Goal: Find specific fact: Find contact information

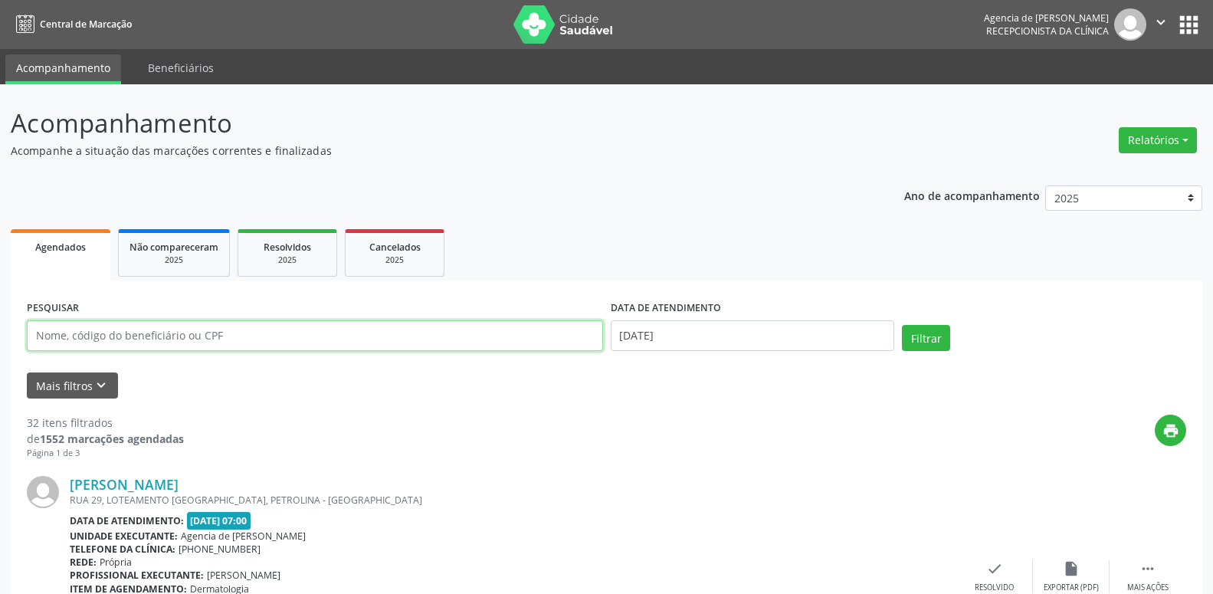
click at [239, 334] on input "text" at bounding box center [315, 335] width 576 height 31
paste input "[PERSON_NAME]"
type input "[PERSON_NAME]"
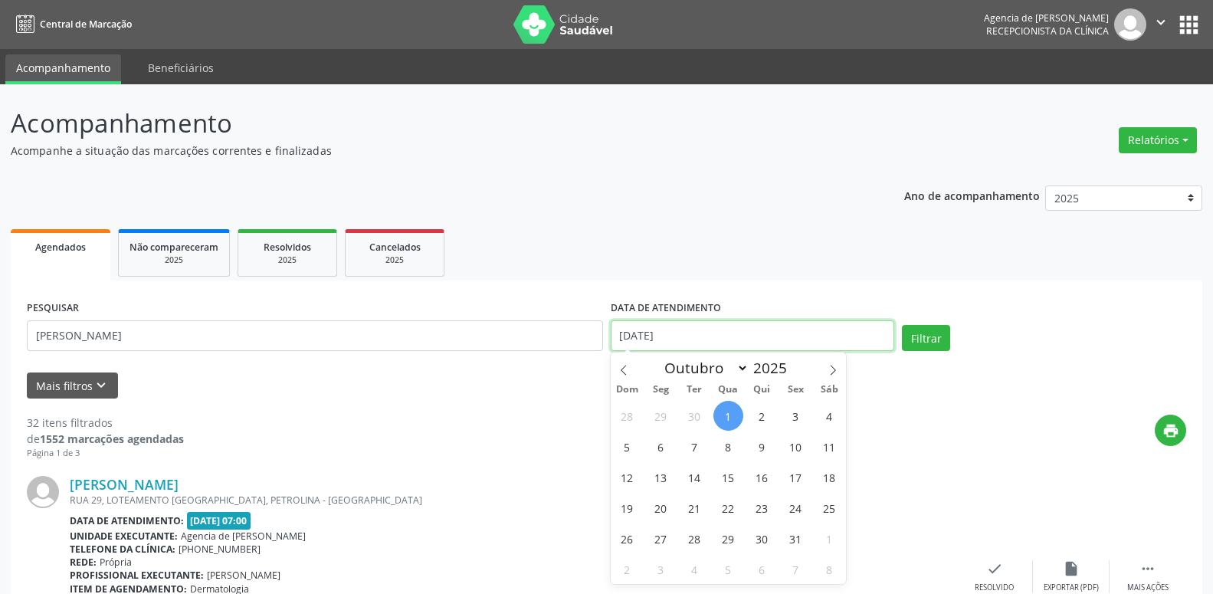
click at [700, 337] on input "[DATE]" at bounding box center [753, 335] width 284 height 31
click at [621, 367] on icon at bounding box center [624, 370] width 11 height 11
select select "6"
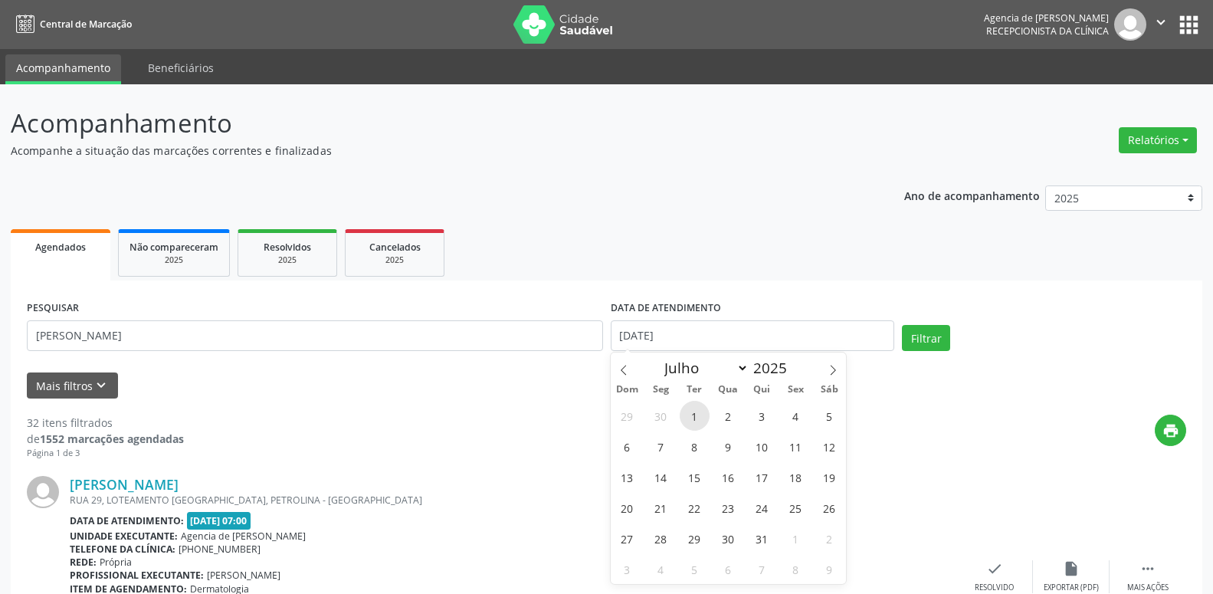
click at [698, 418] on span "1" at bounding box center [695, 416] width 30 height 30
type input "[DATE]"
click at [838, 375] on icon at bounding box center [833, 370] width 11 height 11
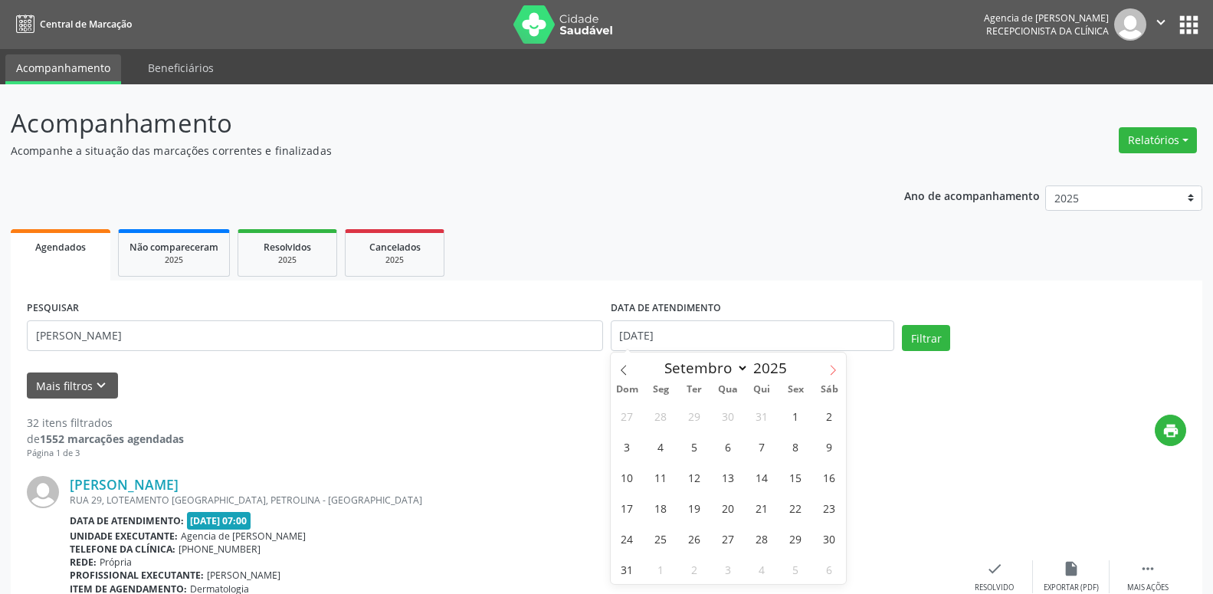
select select "9"
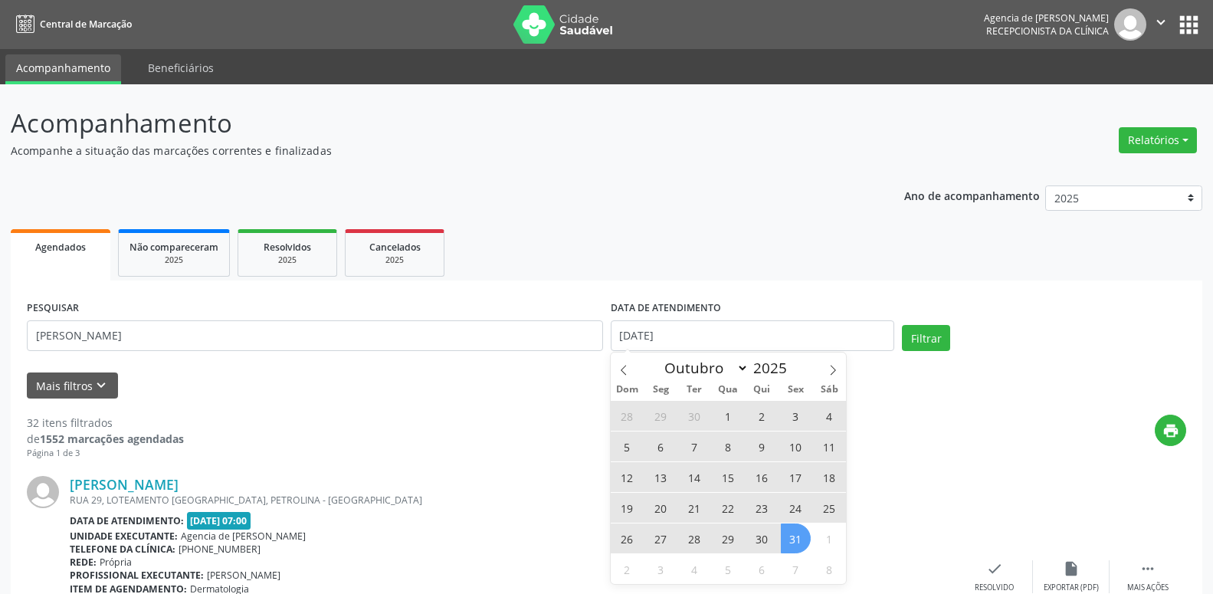
click at [802, 539] on span "31" at bounding box center [796, 539] width 30 height 30
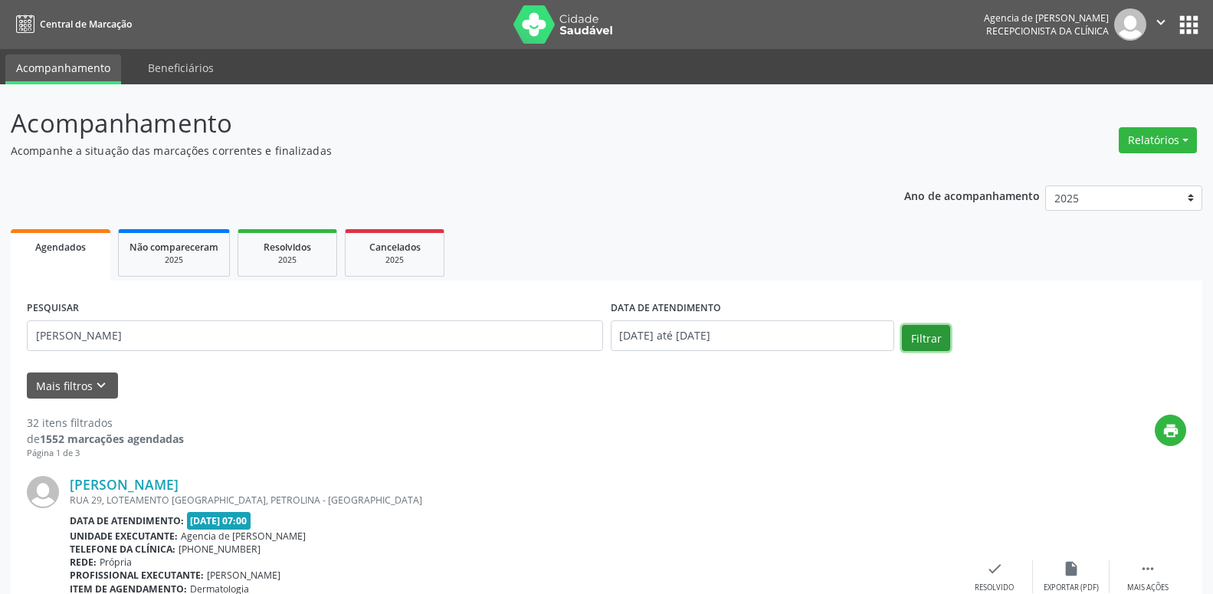
click at [943, 333] on button "Filtrar" at bounding box center [926, 338] width 48 height 26
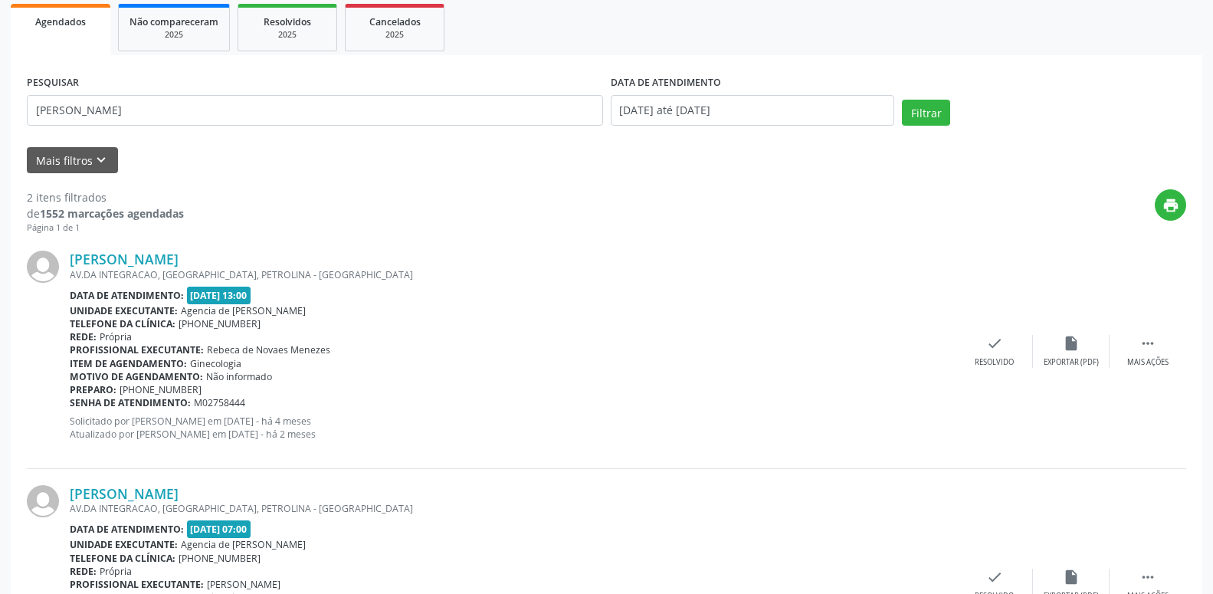
scroll to position [235, 0]
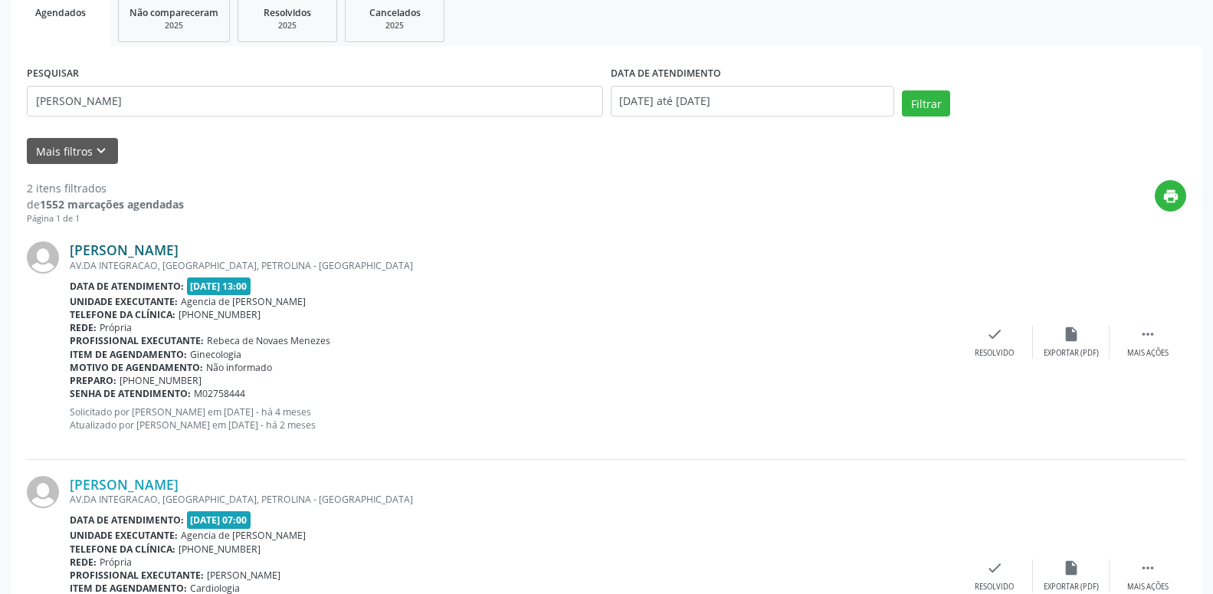
click at [179, 249] on link "[PERSON_NAME]" at bounding box center [124, 249] width 109 height 17
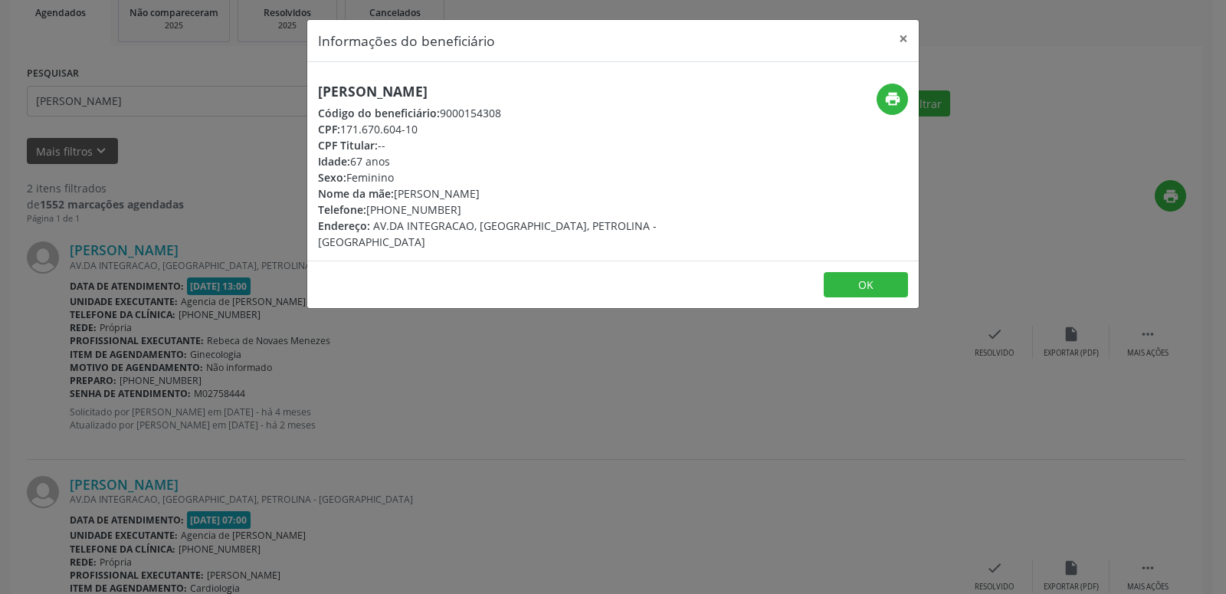
drag, startPoint x: 369, startPoint y: 212, endPoint x: 461, endPoint y: 212, distance: 92.7
click at [461, 212] on div "Telefone: [PHONE_NUMBER]" at bounding box center [511, 210] width 386 height 16
copy div "[PHONE_NUMBER]"
click at [888, 99] on icon "print" at bounding box center [893, 98] width 17 height 17
click at [763, 150] on div "print" at bounding box center [817, 167] width 204 height 166
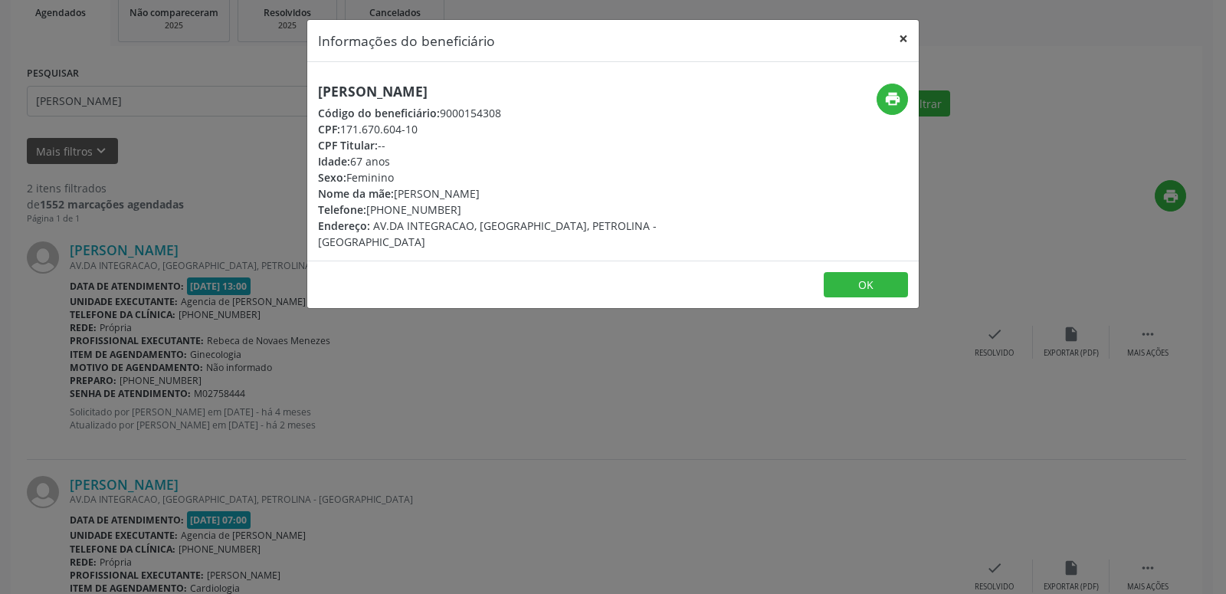
click at [904, 41] on button "×" at bounding box center [903, 39] width 31 height 38
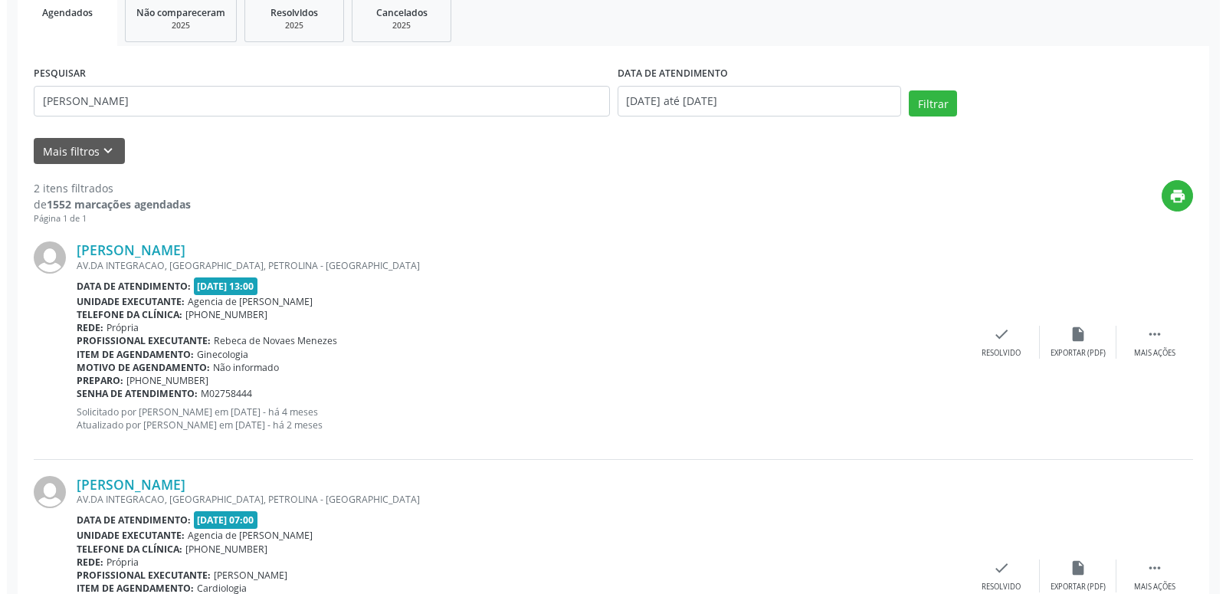
scroll to position [78, 0]
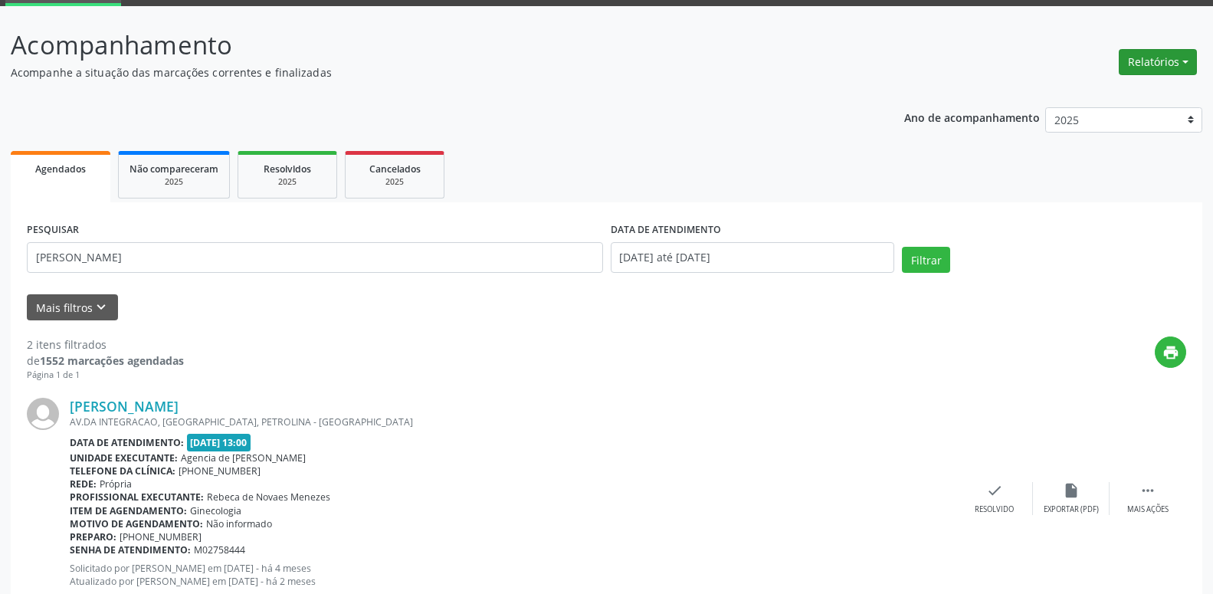
click at [1134, 63] on button "Relatórios" at bounding box center [1158, 62] width 78 height 26
click at [1093, 96] on link "Agendamentos" at bounding box center [1115, 94] width 165 height 21
select select "9"
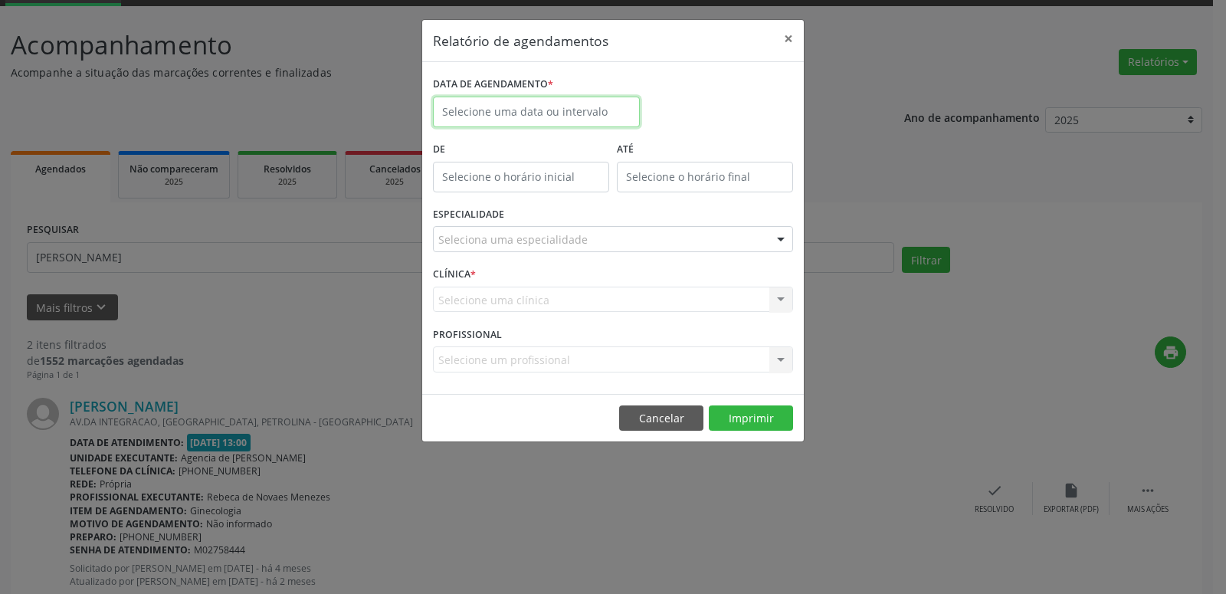
click at [518, 112] on input "text" at bounding box center [536, 112] width 207 height 31
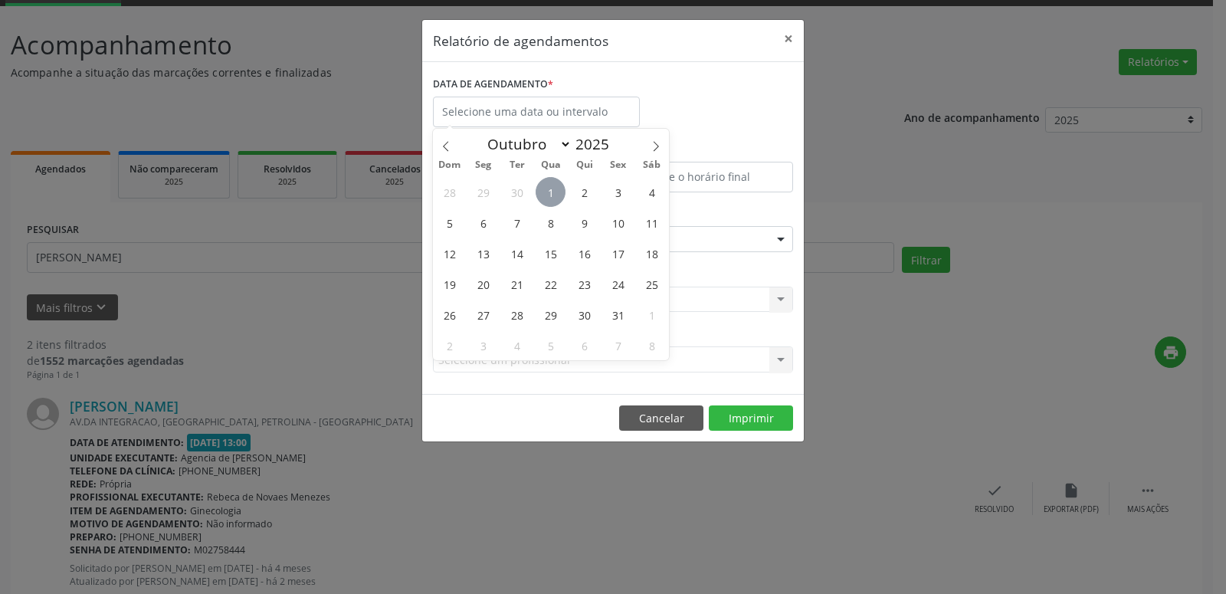
click at [548, 186] on span "1" at bounding box center [551, 192] width 30 height 30
type input "[DATE]"
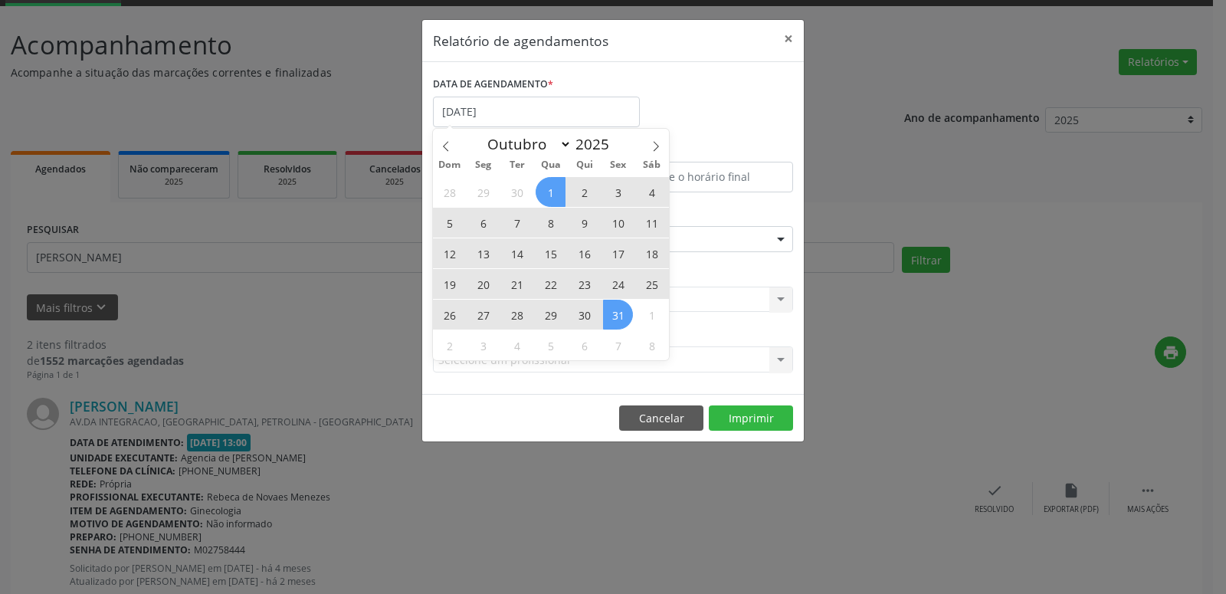
click at [625, 320] on span "31" at bounding box center [618, 315] width 30 height 30
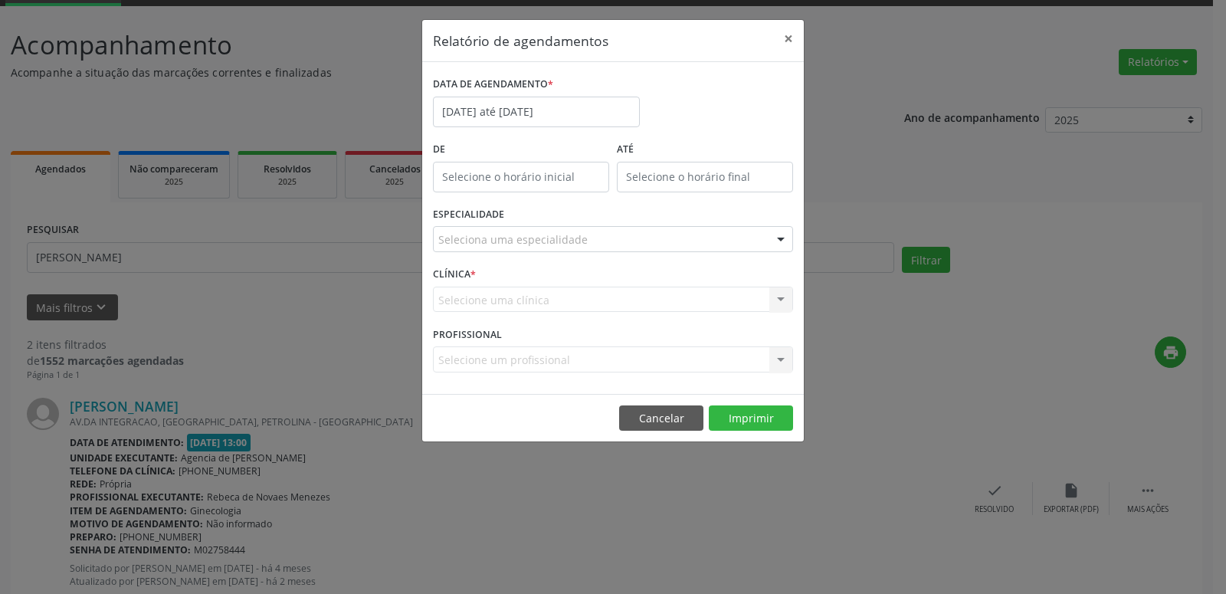
click at [623, 238] on div "Seleciona uma especialidade" at bounding box center [613, 239] width 360 height 26
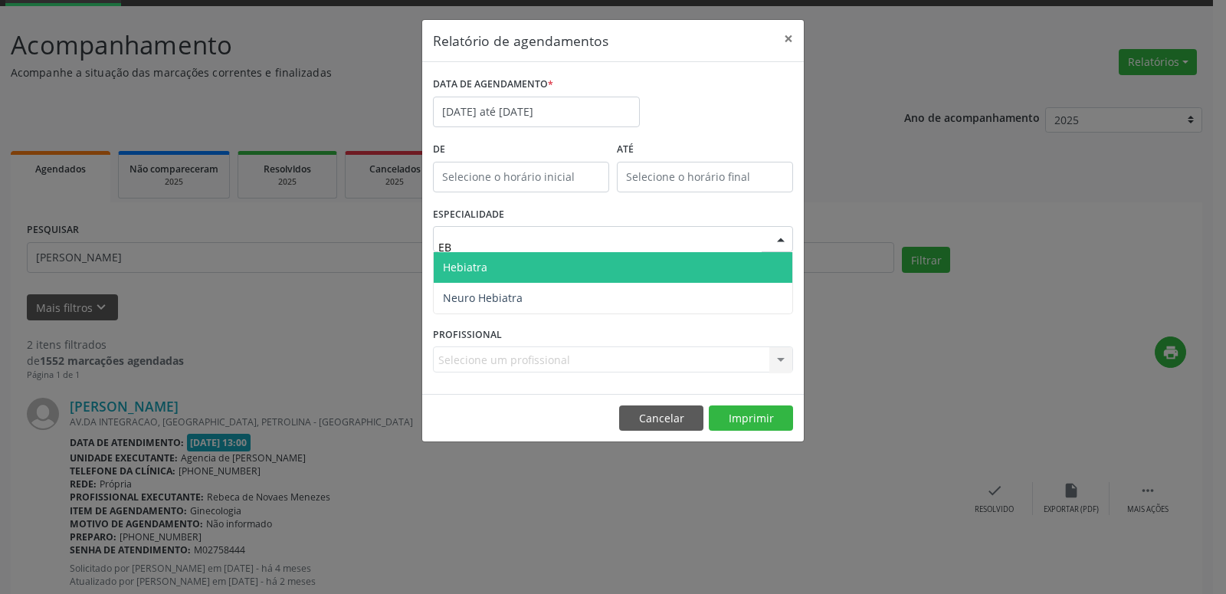
type input "E"
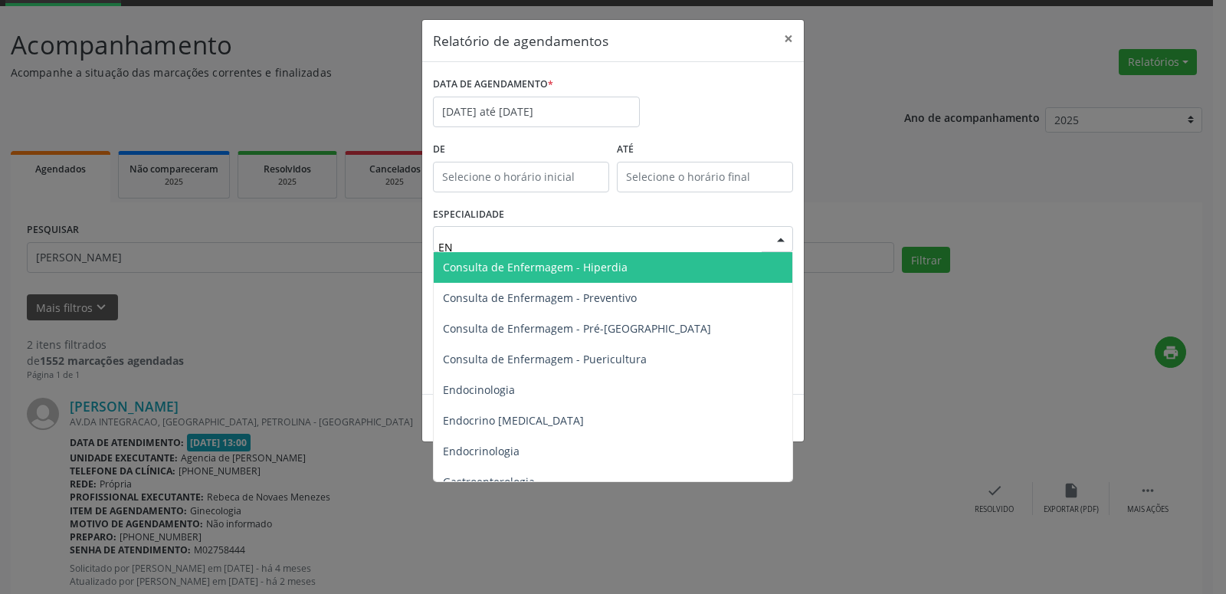
type input "ENF"
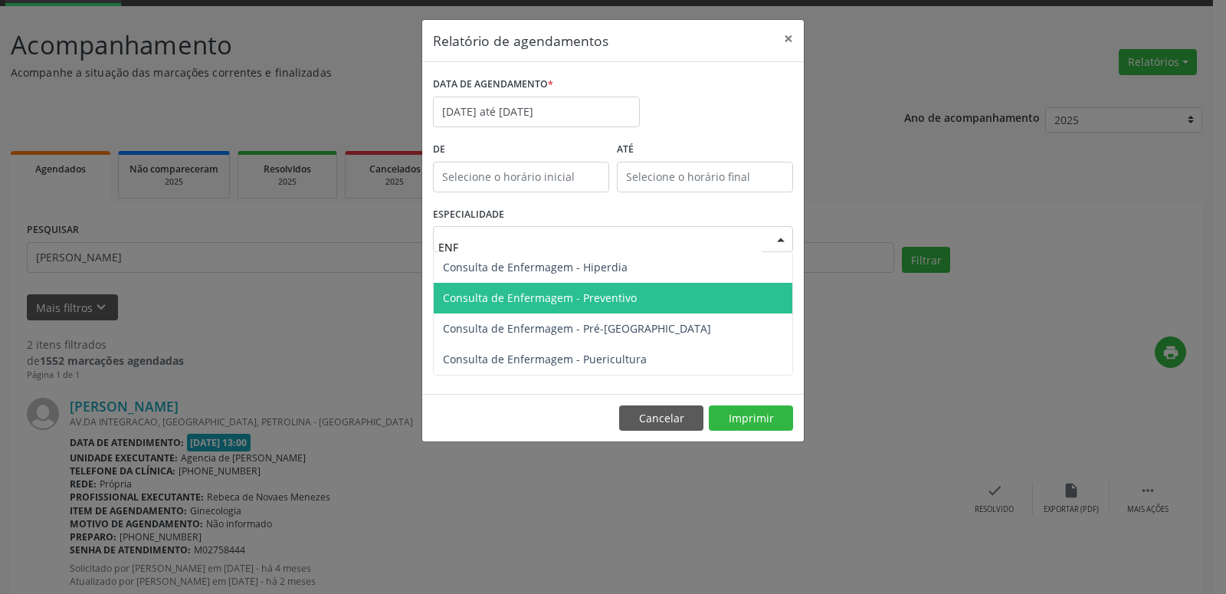
click at [665, 303] on span "Consulta de Enfermagem - Preventivo" at bounding box center [613, 298] width 359 height 31
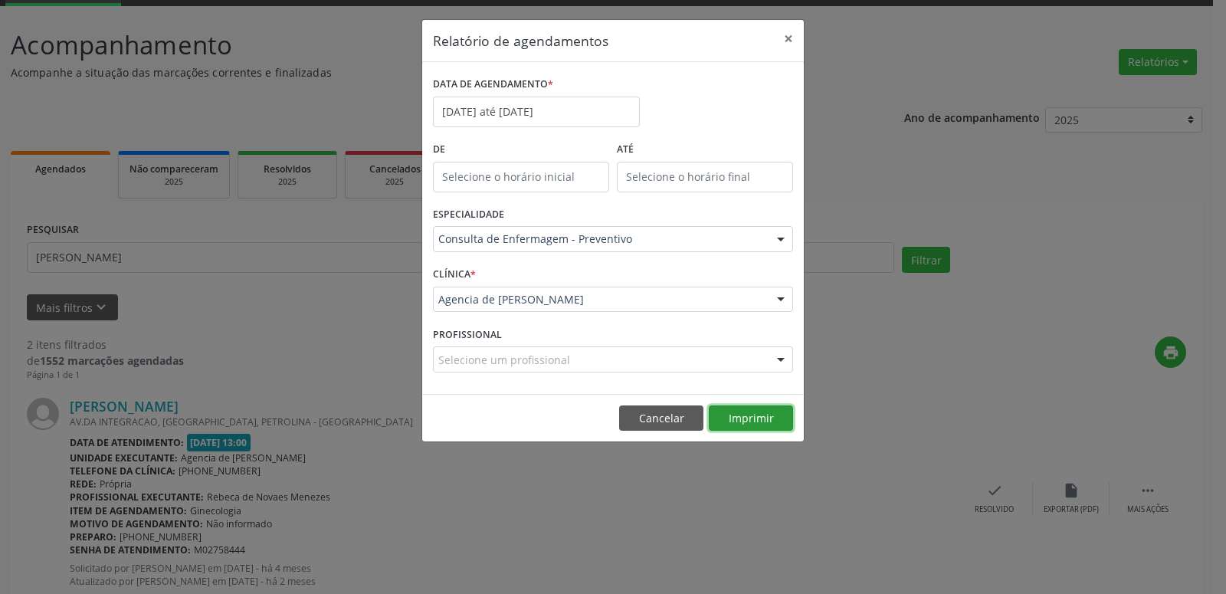
click at [757, 418] on button "Imprimir" at bounding box center [751, 418] width 84 height 26
